Goal: Find specific page/section: Locate a particular part of the current website

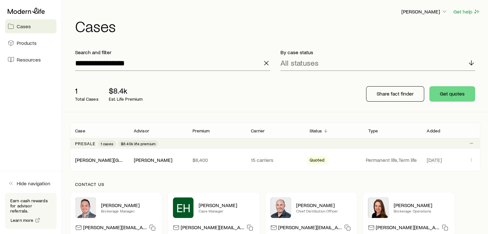
click at [266, 65] on icon "button" at bounding box center [266, 63] width 8 height 8
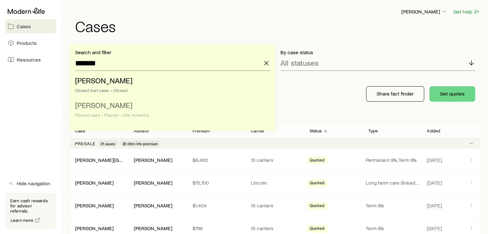
click at [114, 107] on span "[PERSON_NAME]" at bounding box center [103, 104] width 57 height 9
type input "**********"
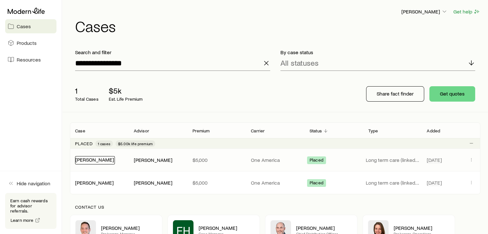
click at [98, 159] on link "[PERSON_NAME]" at bounding box center [94, 160] width 38 height 6
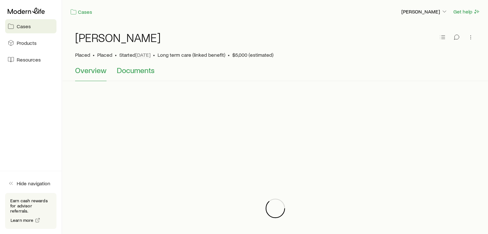
click at [134, 70] on span "Documents" at bounding box center [136, 70] width 38 height 9
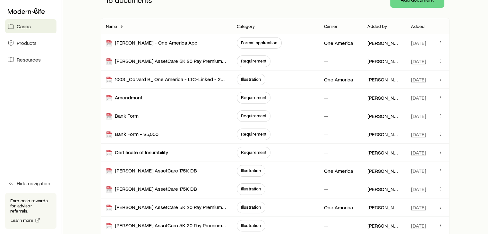
scroll to position [115, 0]
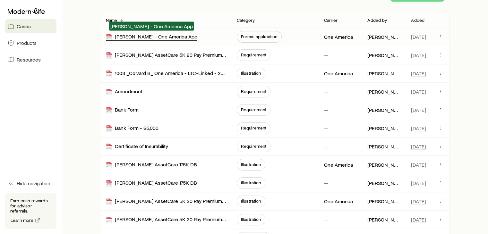
click at [176, 36] on div "[PERSON_NAME] - One America App" at bounding box center [151, 36] width 91 height 7
